Goal: Information Seeking & Learning: Understand process/instructions

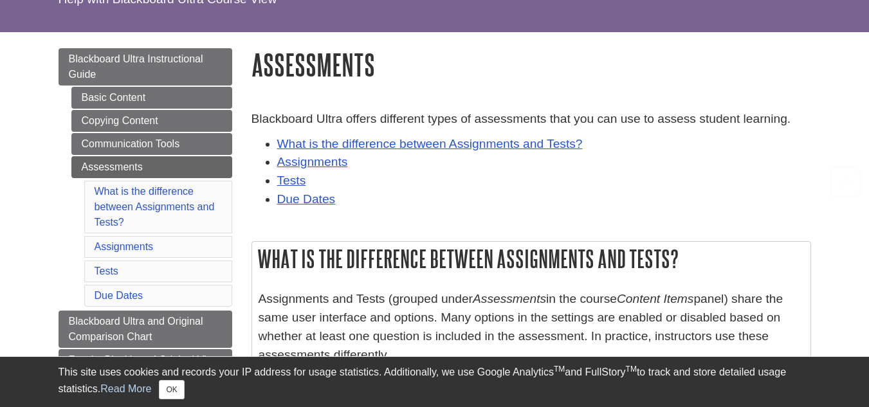
scroll to position [193, 0]
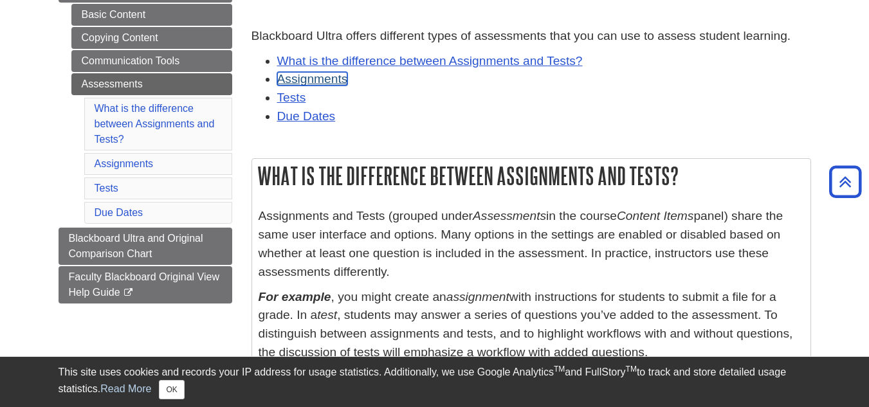
click at [334, 82] on link "Assignments" at bounding box center [312, 79] width 71 height 14
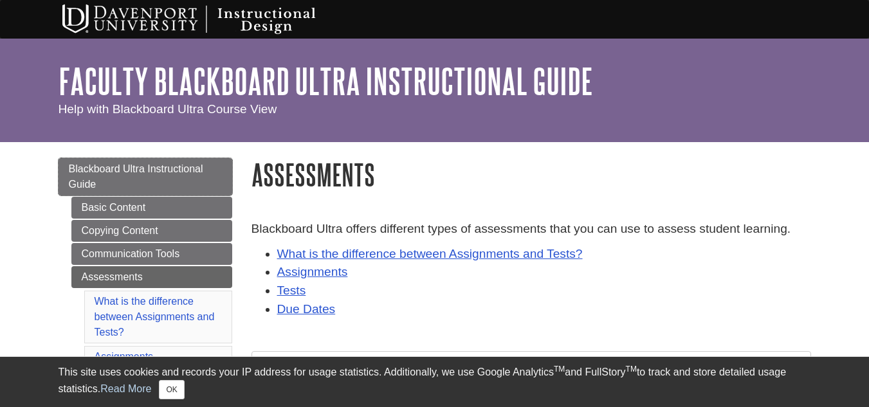
click at [140, 164] on span "Blackboard Ultra Instructional Guide" at bounding box center [136, 176] width 134 height 26
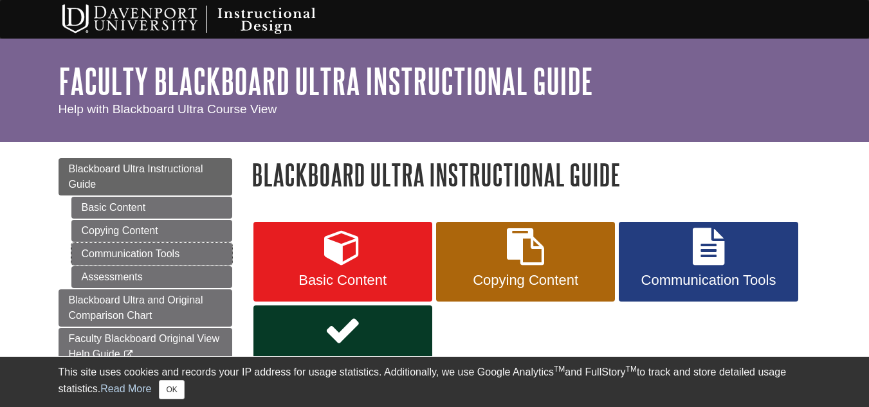
click at [163, 255] on link "Communication Tools" at bounding box center [151, 254] width 161 height 22
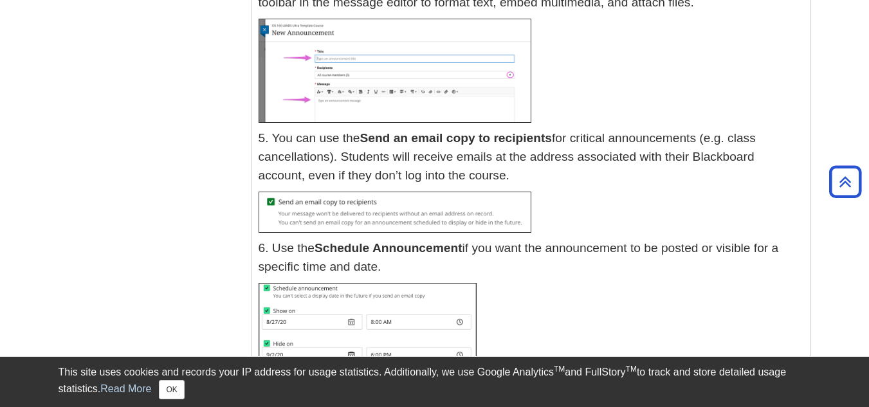
scroll to position [900, 0]
